Goal: Transaction & Acquisition: Purchase product/service

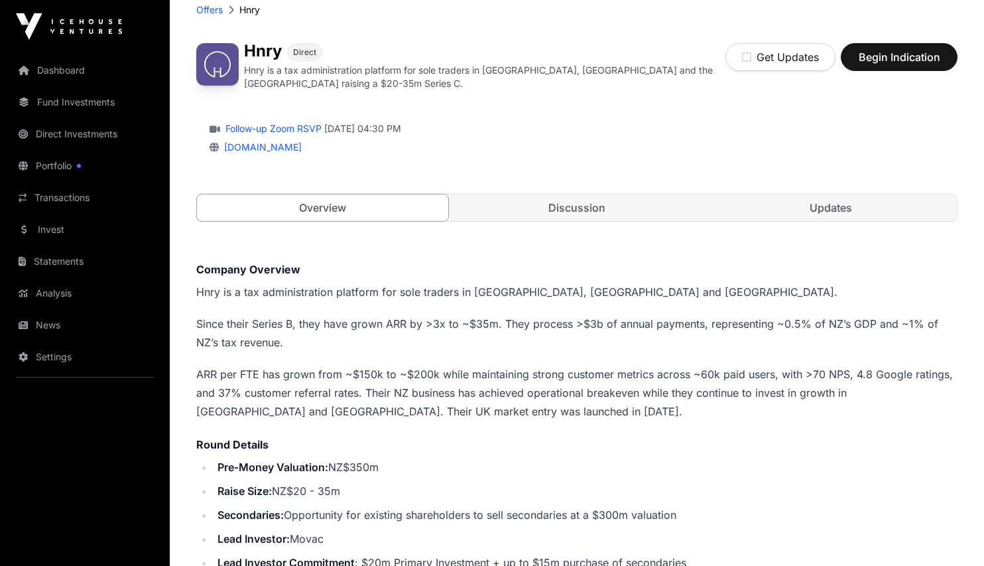
scroll to position [72, 0]
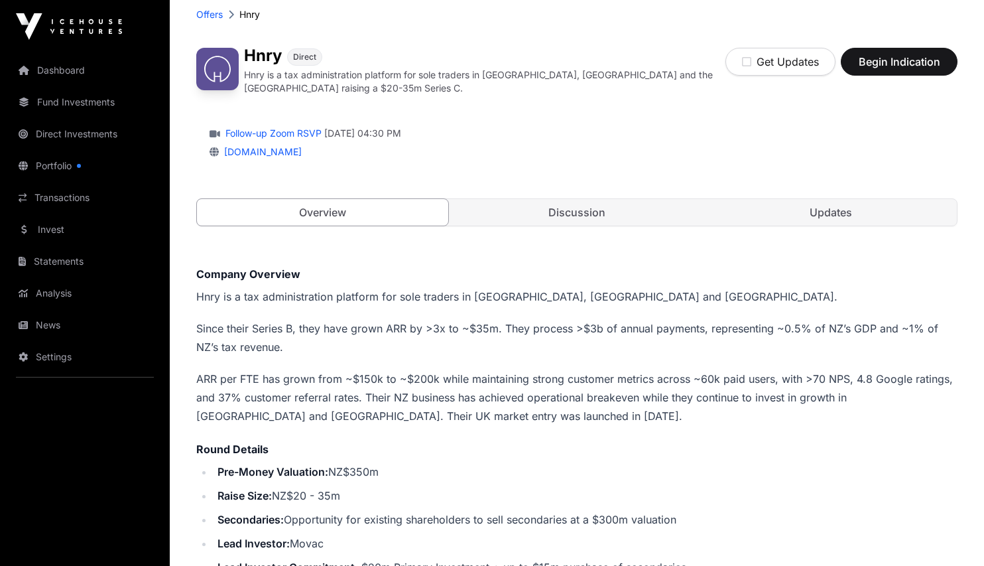
click at [547, 204] on link "Discussion" at bounding box center [576, 212] width 251 height 27
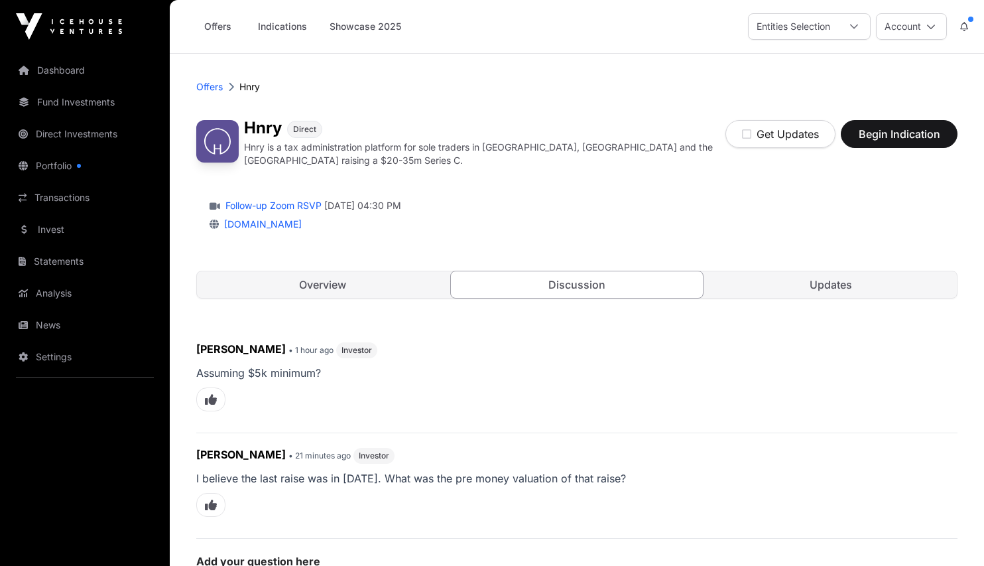
click at [777, 276] on link "Updates" at bounding box center [831, 284] width 251 height 27
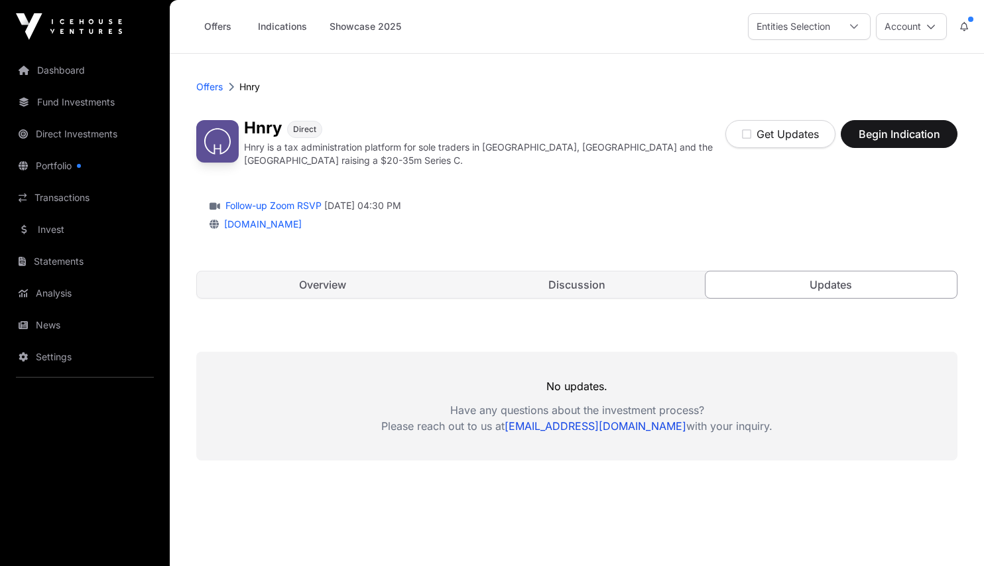
click at [367, 279] on link "Overview" at bounding box center [322, 284] width 251 height 27
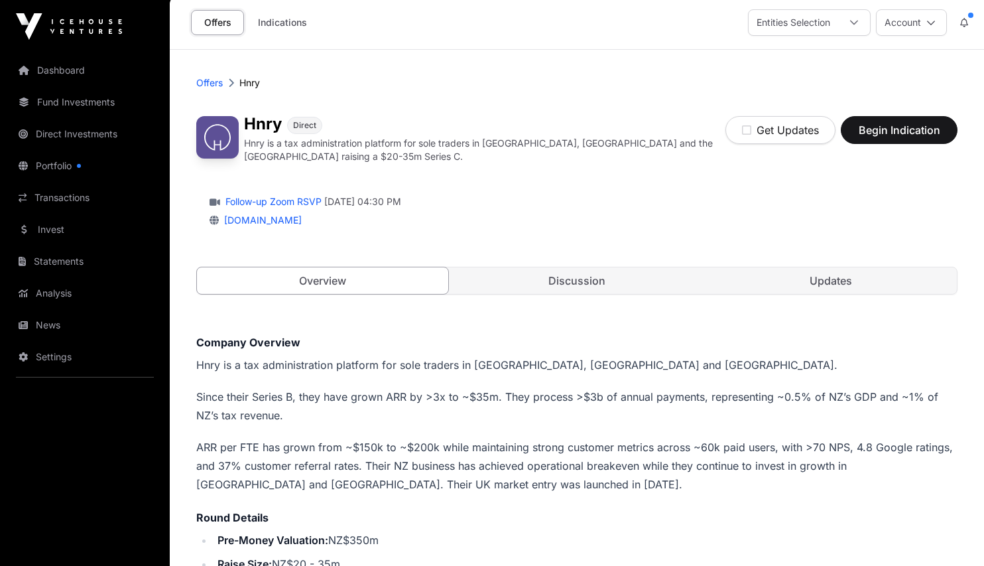
scroll to position [3, 0]
click at [893, 135] on span "Begin Indication" at bounding box center [899, 131] width 84 height 16
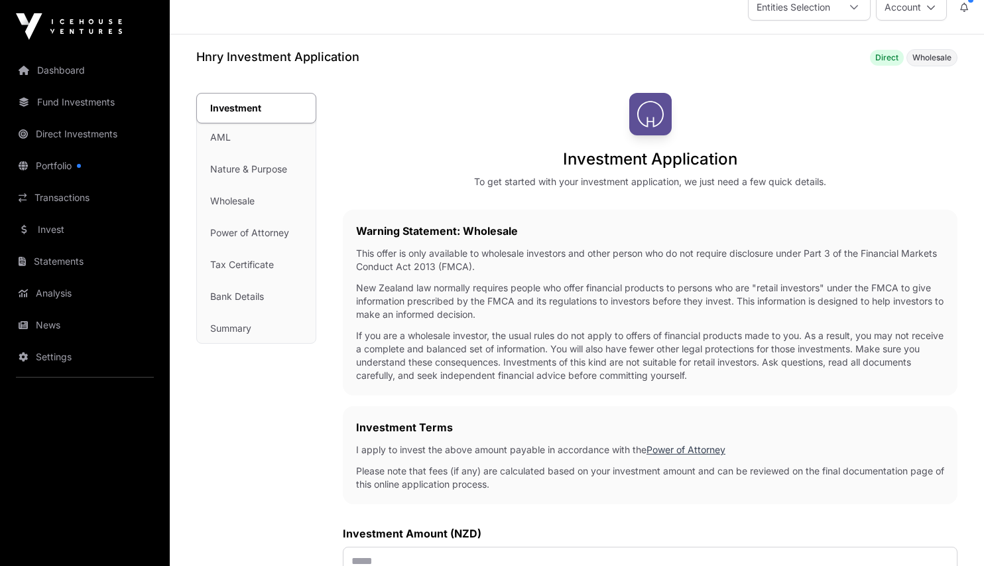
scroll to position [19, 0]
